Goal: Find specific page/section: Find specific page/section

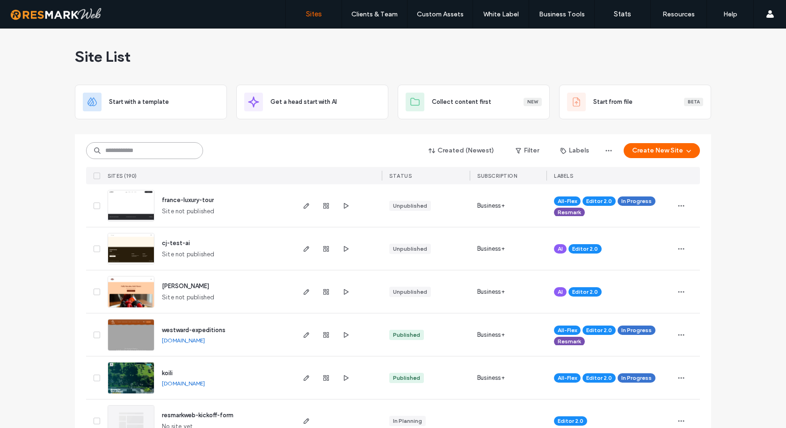
click at [145, 151] on input at bounding box center [144, 150] width 117 height 17
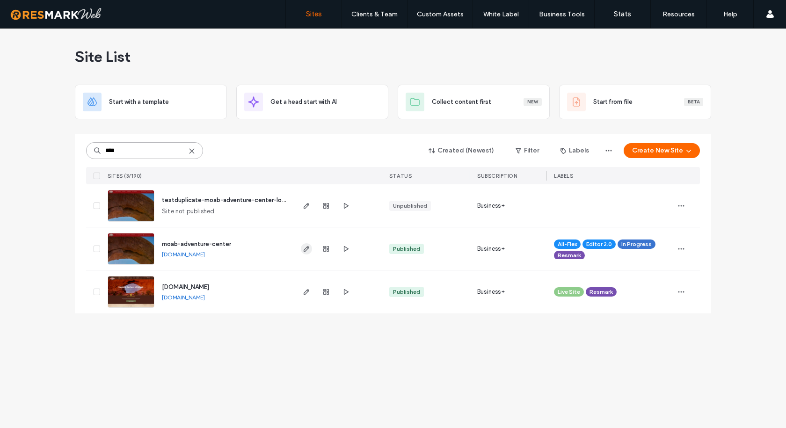
type input "****"
click at [304, 247] on icon "button" at bounding box center [306, 248] width 7 height 7
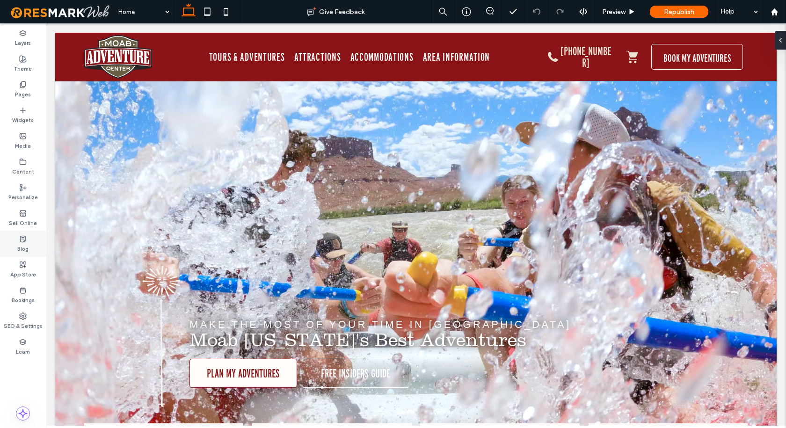
click at [19, 248] on label "Blog" at bounding box center [22, 248] width 11 height 10
